Goal: Find specific page/section: Find specific page/section

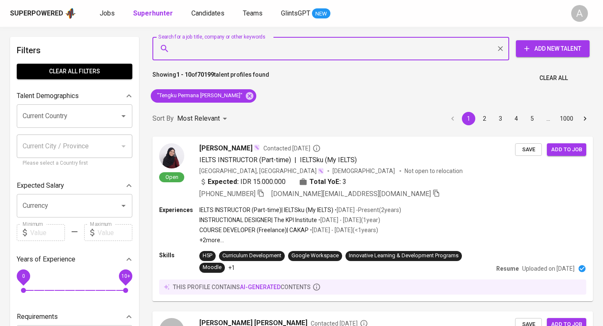
scroll to position [44, 0]
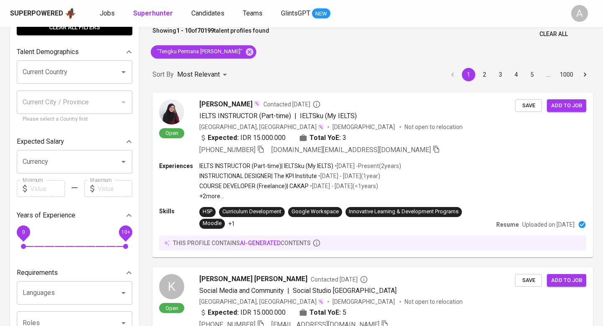
click at [558, 26] on div "Superpowered Jobs Superhunter Candidates Teams GlintsGPT NEW A" at bounding box center [301, 13] width 603 height 27
click at [558, 29] on span "Clear All" at bounding box center [553, 34] width 28 height 10
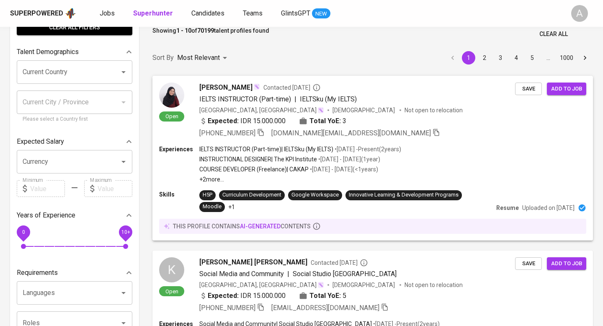
click at [281, 55] on div "Sort By Most Relevant MOST_RELEVANT 1 2 3 4 5 … 1000" at bounding box center [372, 58] width 451 height 26
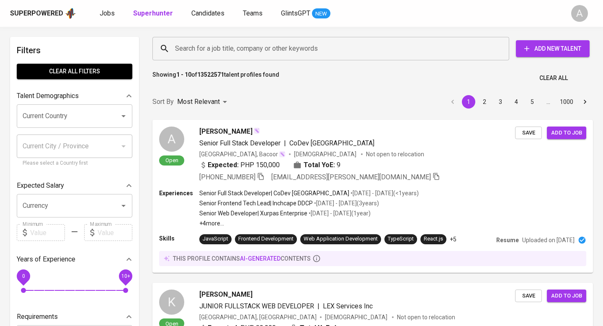
click at [281, 55] on input "Search for a job title, company or other keywords" at bounding box center [333, 49] width 320 height 16
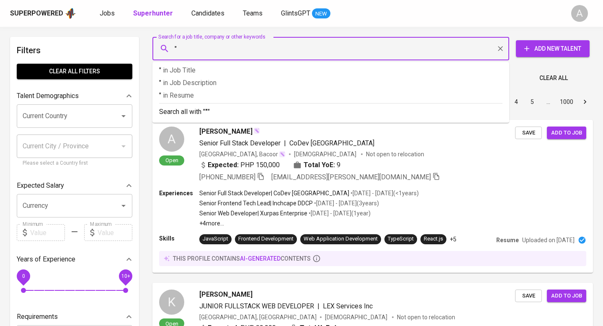
paste input "[PERSON_NAME] [PERSON_NAME]"
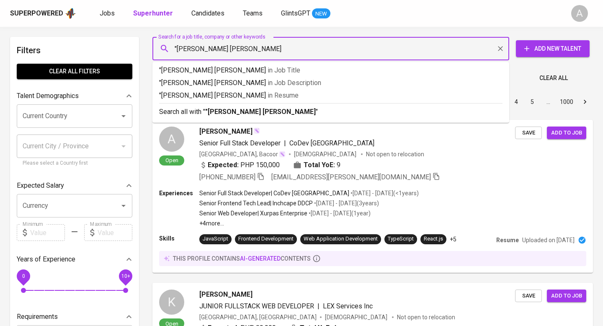
type input ""[PERSON_NAME] [PERSON_NAME]""
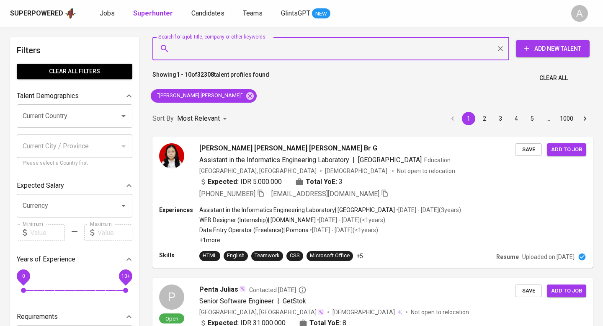
click at [536, 77] on button "Clear All" at bounding box center [553, 77] width 35 height 15
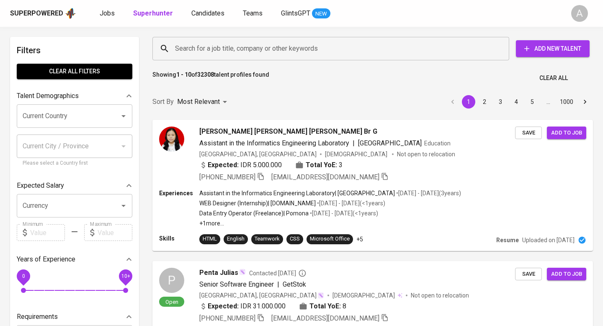
click at [305, 52] on input "Search for a job title, company or other keywords" at bounding box center [333, 49] width 320 height 16
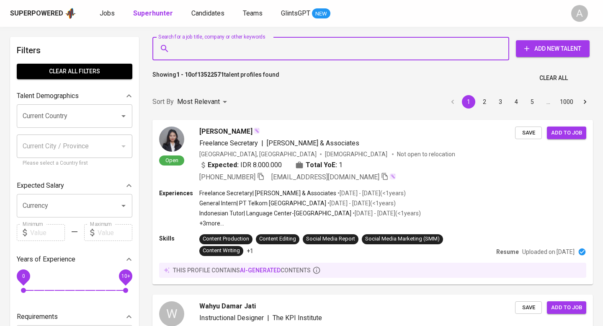
click at [305, 52] on input "Search for a job title, company or other keywords" at bounding box center [333, 49] width 320 height 16
paste input "[EMAIL_ADDRESS][DOMAIN_NAME]"
type input "[EMAIL_ADDRESS][DOMAIN_NAME]"
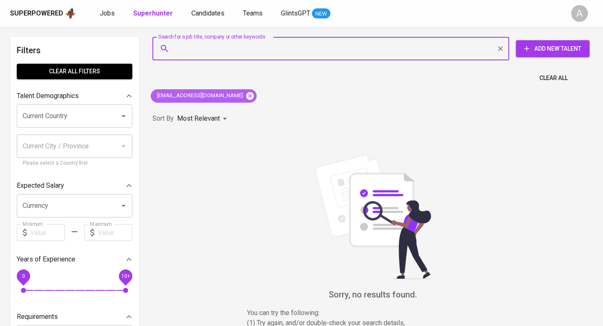
click at [246, 99] on icon at bounding box center [250, 96] width 8 height 8
